Goal: Information Seeking & Learning: Learn about a topic

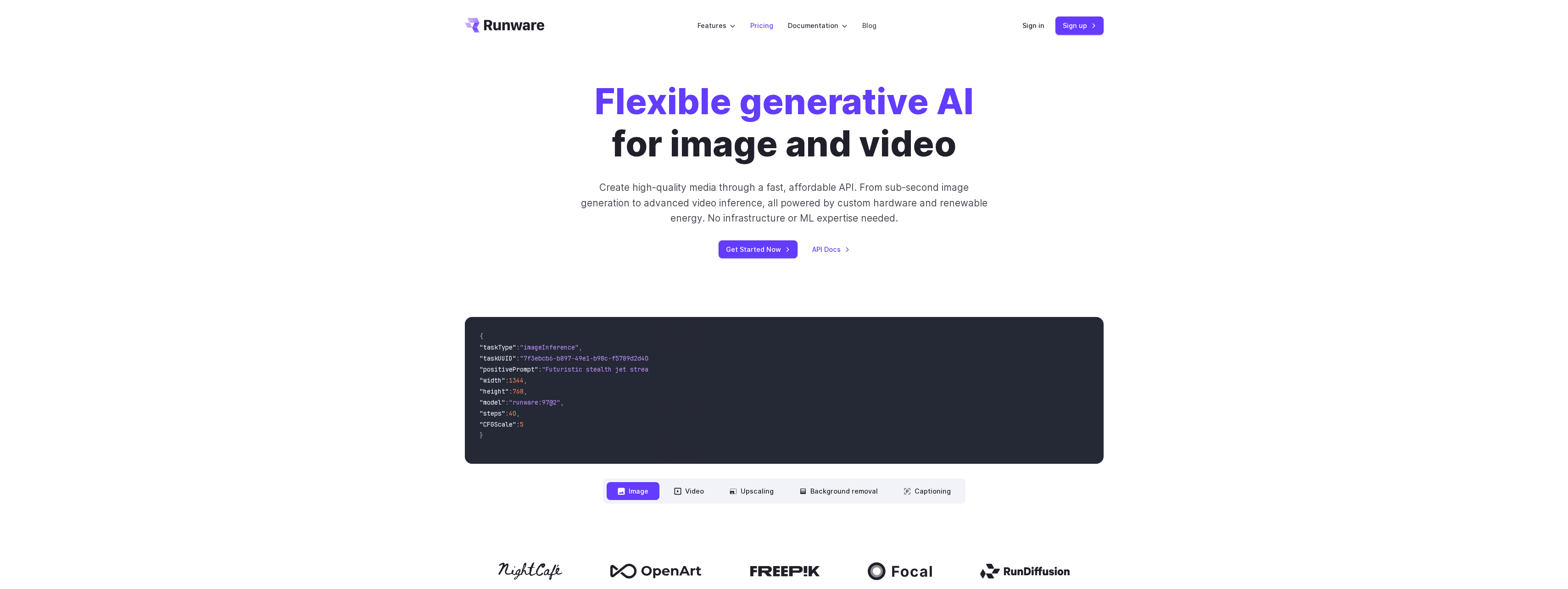
click at [758, 27] on link "Pricing" at bounding box center [762, 25] width 23 height 10
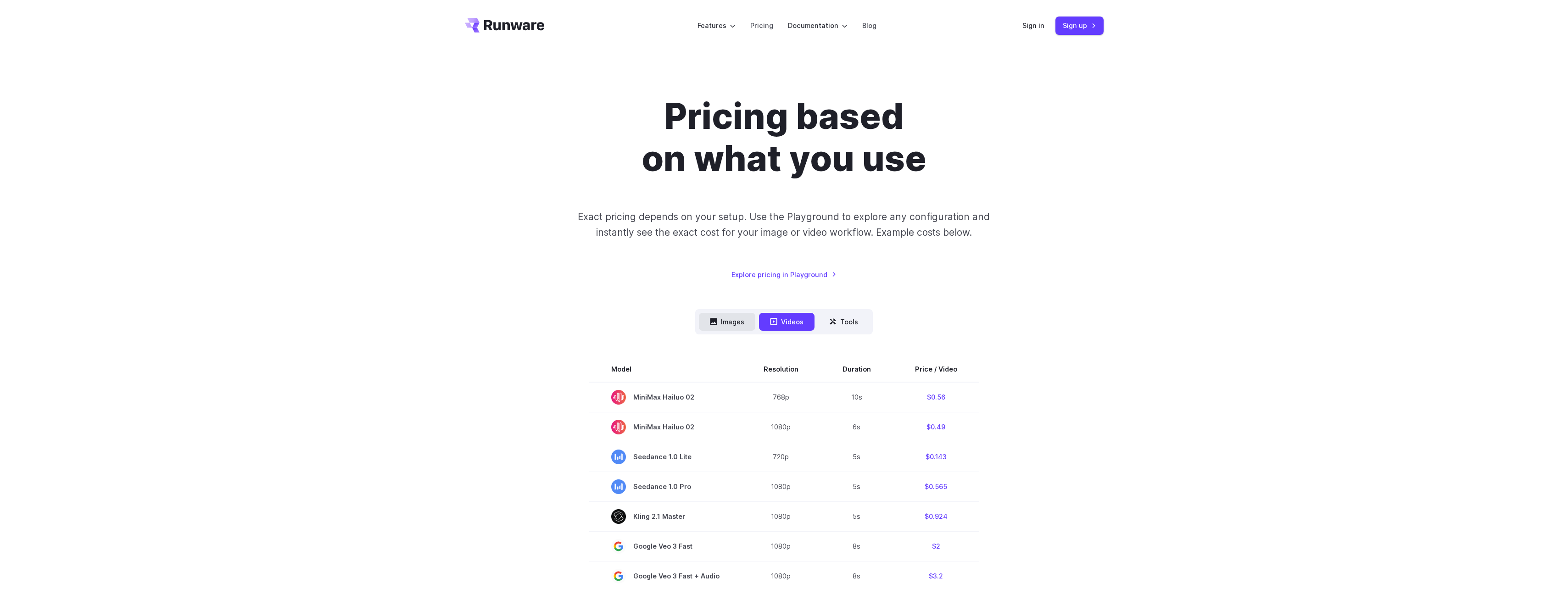
click at [735, 323] on button "Images" at bounding box center [727, 321] width 57 height 18
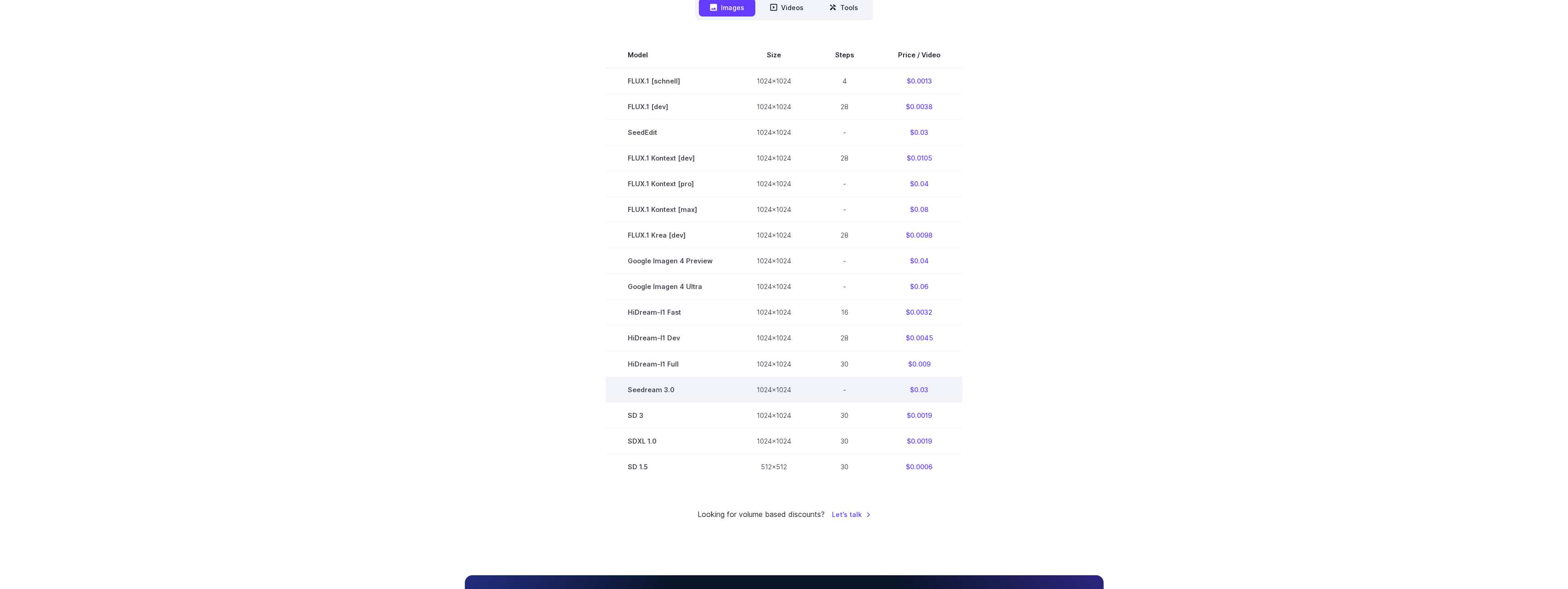
scroll to position [321, 0]
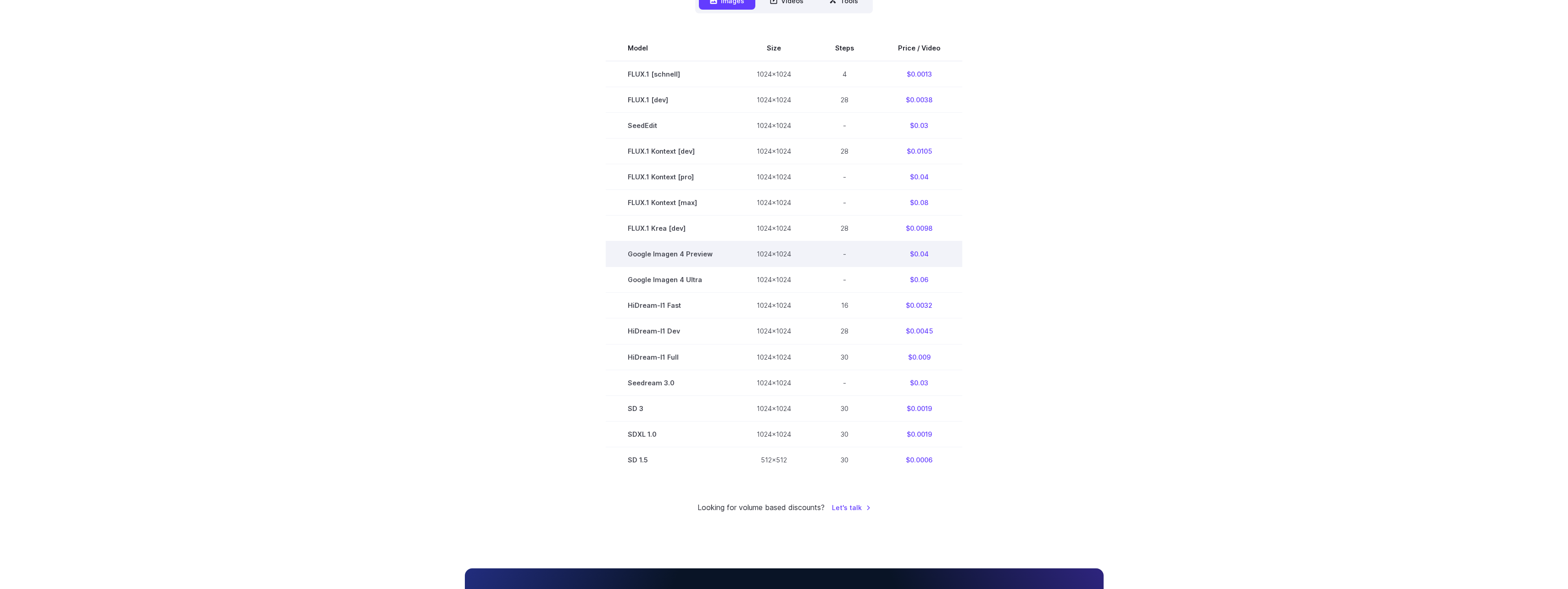
click at [679, 253] on td "Google Imagen 4 Preview" at bounding box center [670, 254] width 129 height 26
click at [670, 279] on td "Google Imagen 4 Ultra" at bounding box center [670, 280] width 129 height 26
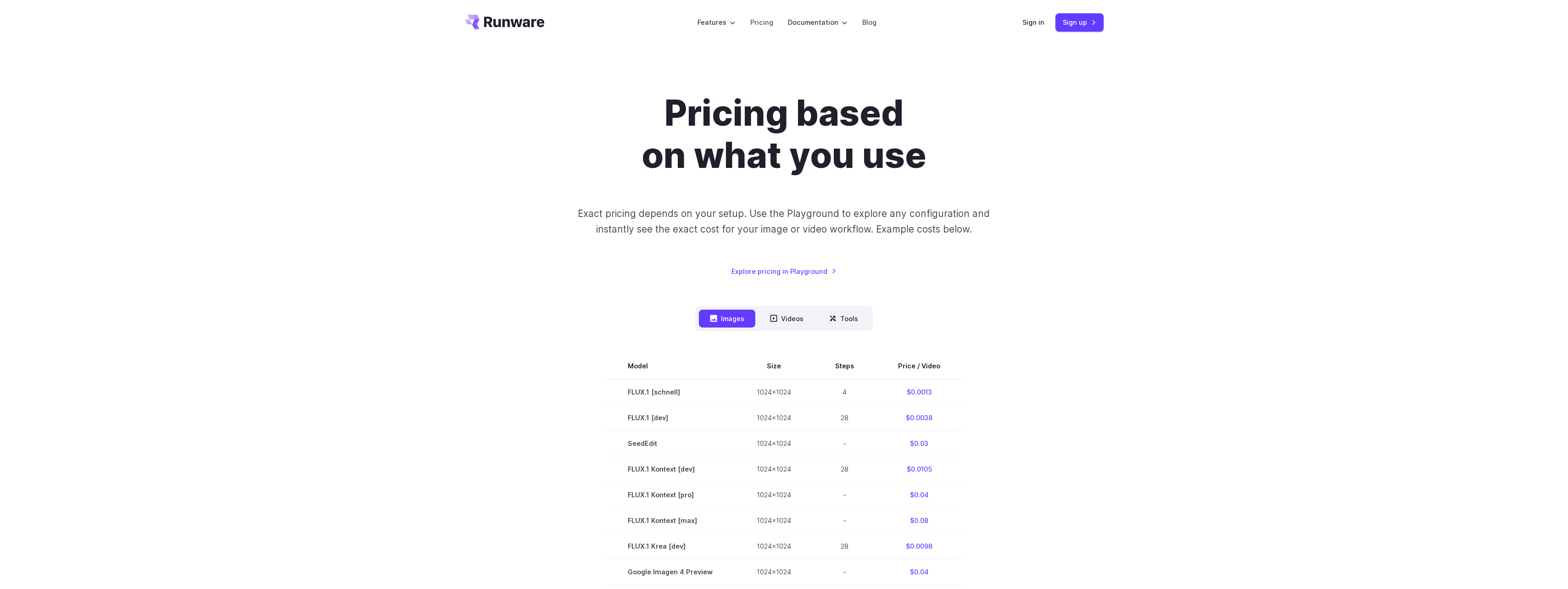
scroll to position [0, 0]
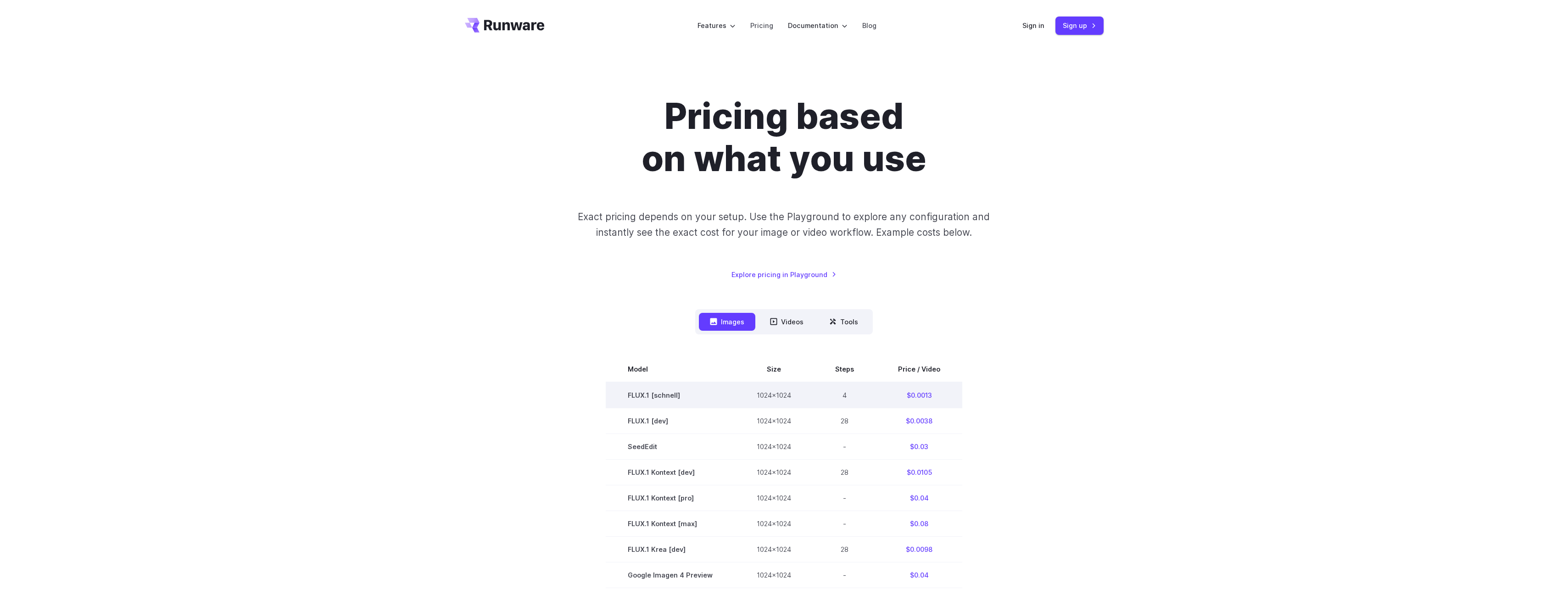
click at [919, 395] on td "$0.0013" at bounding box center [919, 395] width 86 height 26
drag, startPoint x: 919, startPoint y: 395, endPoint x: 909, endPoint y: 397, distance: 10.2
click at [919, 395] on td "$0.0013" at bounding box center [919, 395] width 86 height 26
click at [890, 402] on td "$0.0013" at bounding box center [919, 395] width 86 height 26
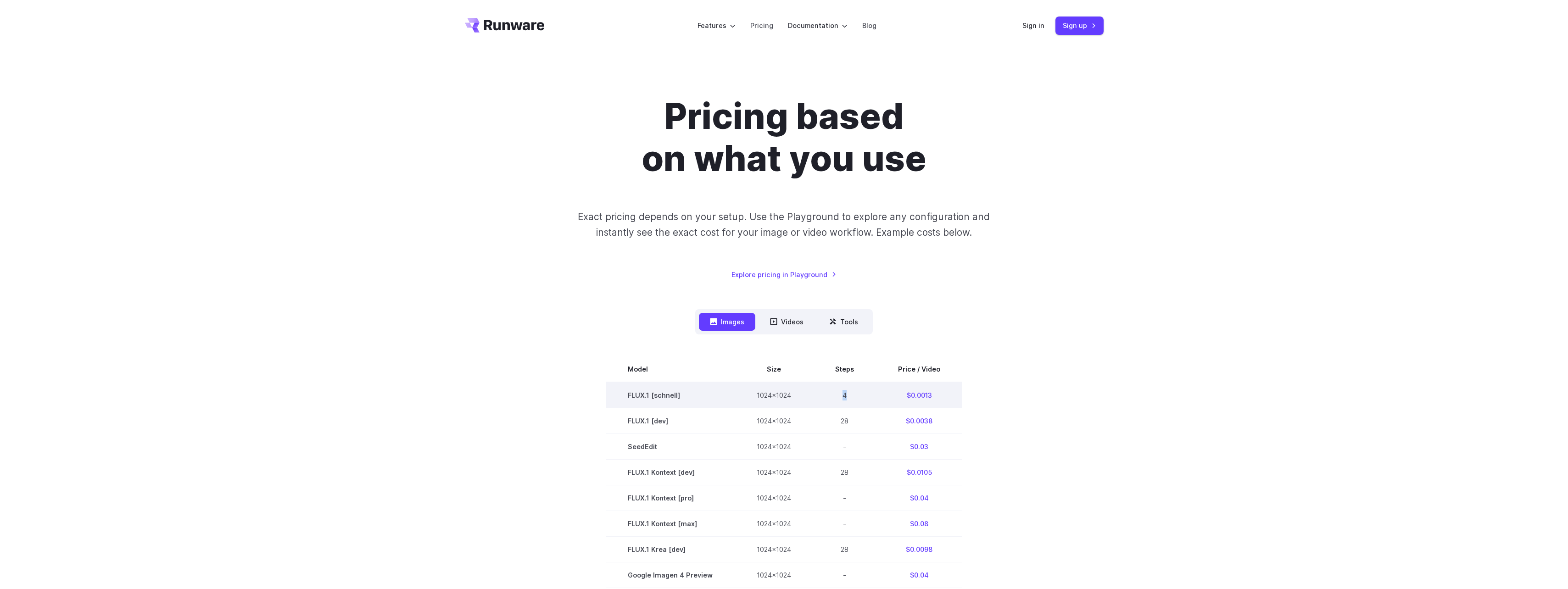
drag, startPoint x: 842, startPoint y: 396, endPoint x: 852, endPoint y: 396, distance: 10.0
click at [852, 396] on td "4" at bounding box center [844, 395] width 63 height 26
drag, startPoint x: 828, startPoint y: 418, endPoint x: 860, endPoint y: 419, distance: 32.0
click at [860, 419] on td "28" at bounding box center [844, 421] width 63 height 26
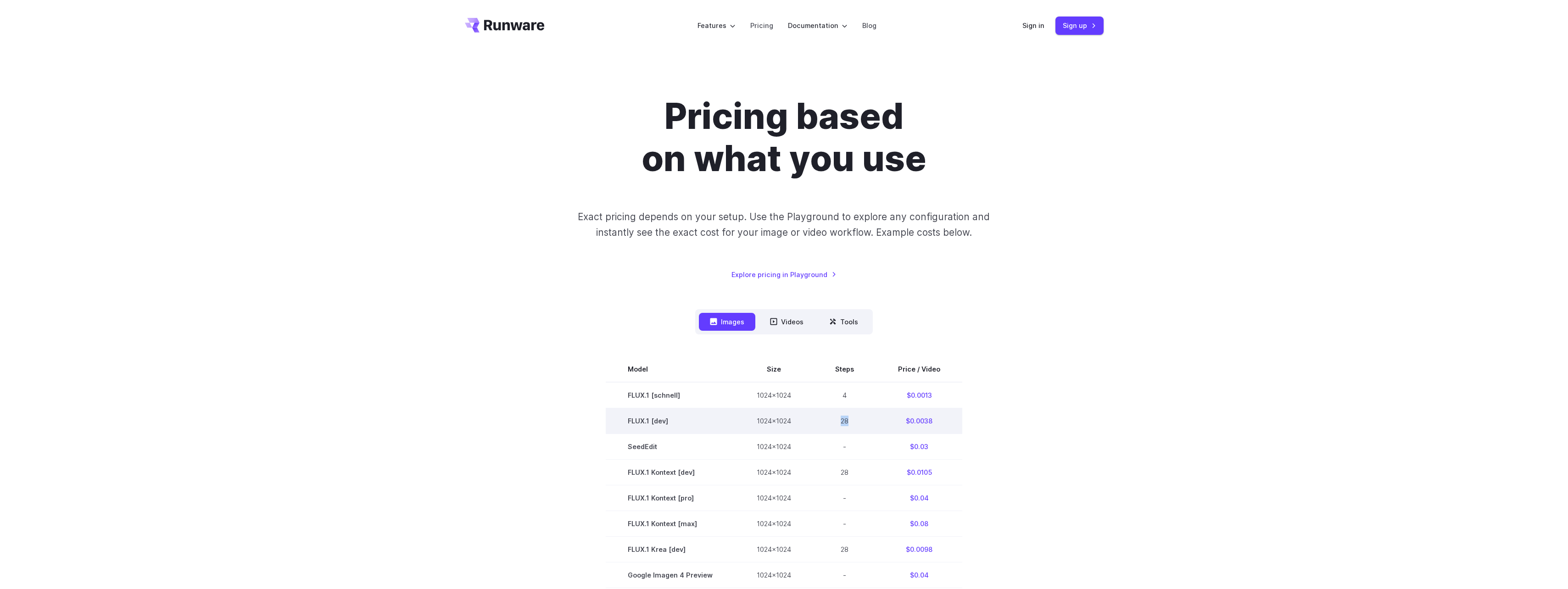
click at [859, 419] on td "28" at bounding box center [844, 421] width 63 height 26
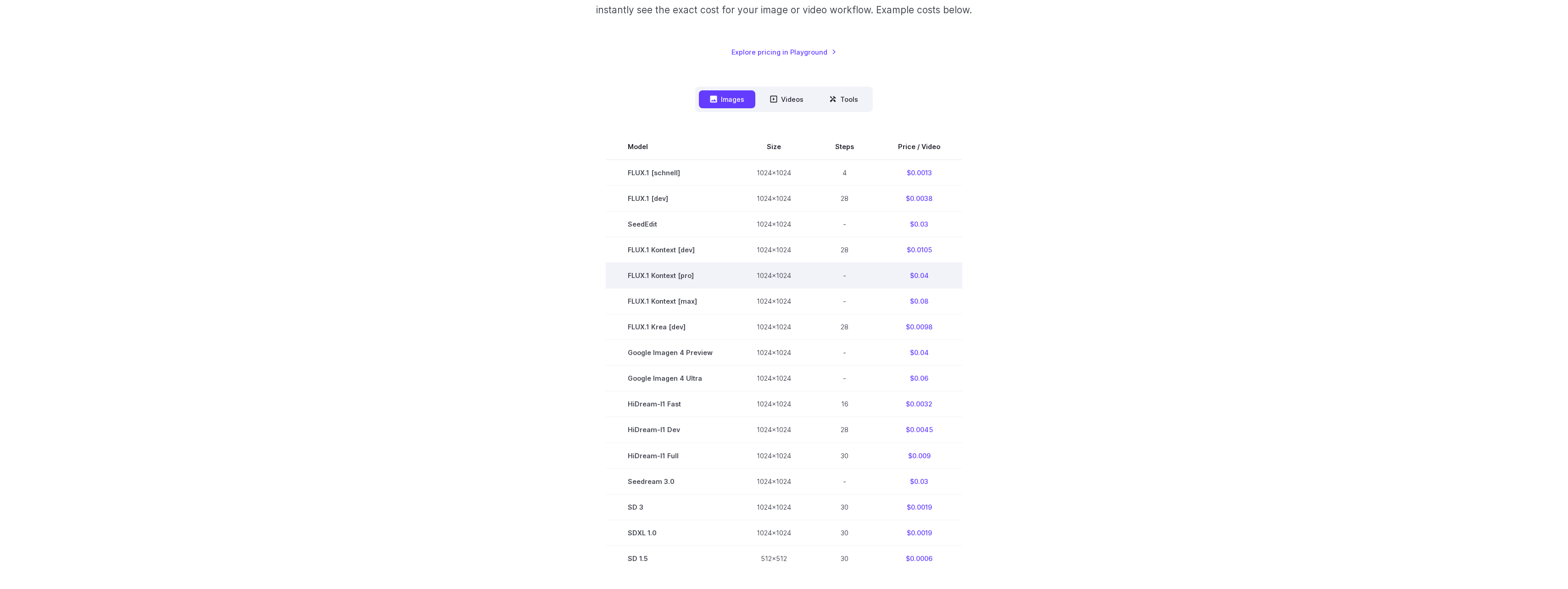
scroll to position [229, 0]
click at [830, 96] on icon at bounding box center [833, 92] width 7 height 7
click at [845, 92] on button "Tools" at bounding box center [844, 92] width 51 height 18
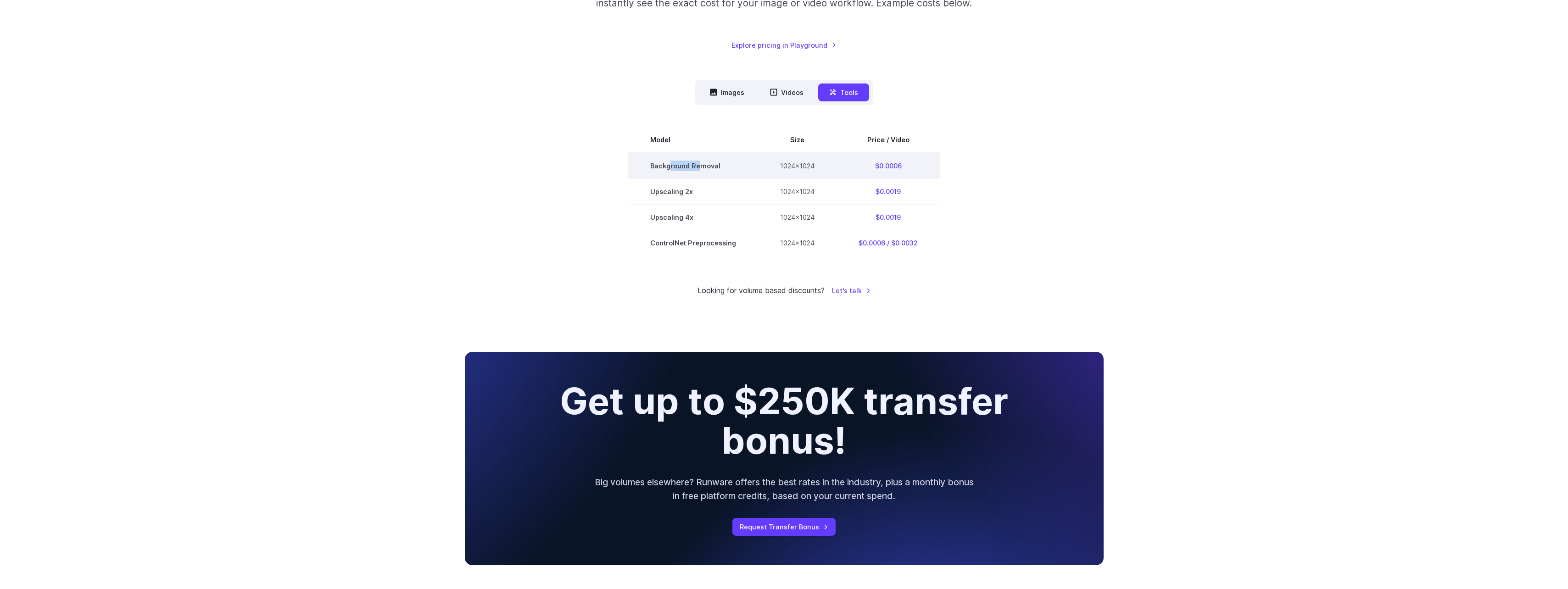
drag, startPoint x: 681, startPoint y: 163, endPoint x: 700, endPoint y: 164, distance: 19.0
click at [700, 164] on td "Background Removal" at bounding box center [693, 166] width 130 height 26
click at [729, 90] on button "Images" at bounding box center [727, 92] width 57 height 18
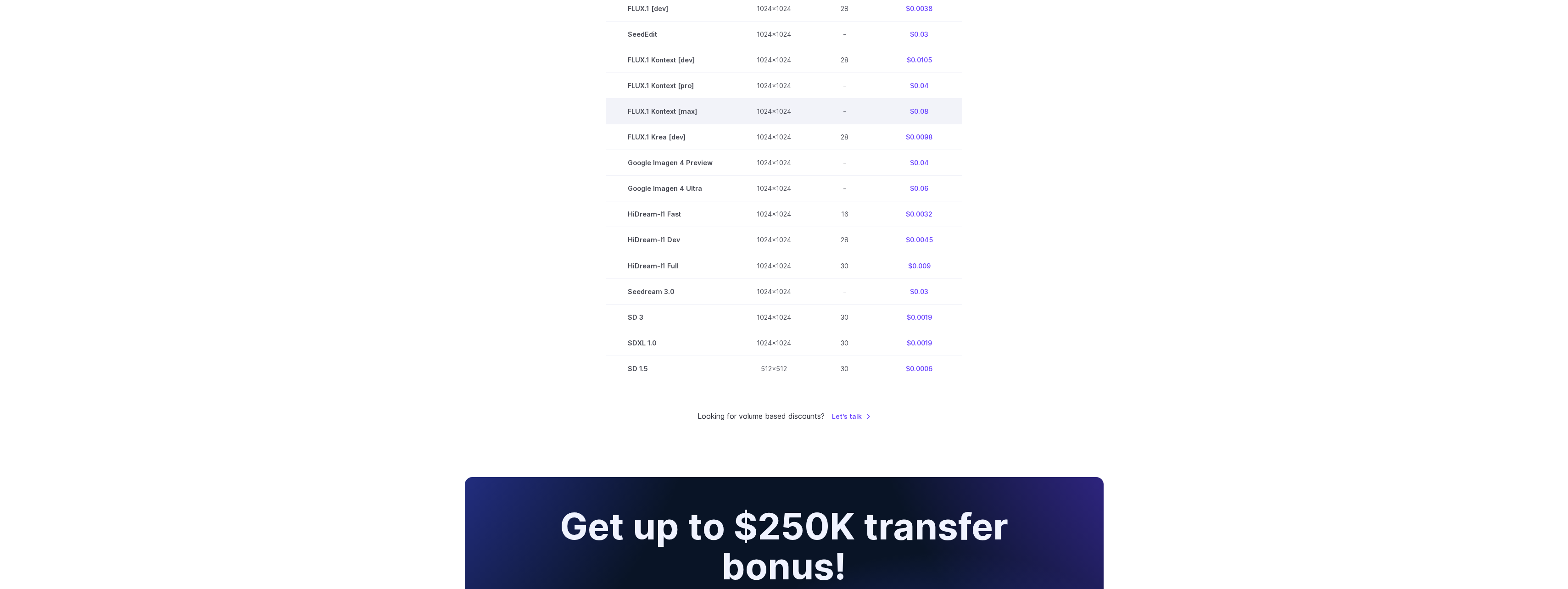
scroll to position [413, 0]
